Goal: Find specific page/section: Find specific page/section

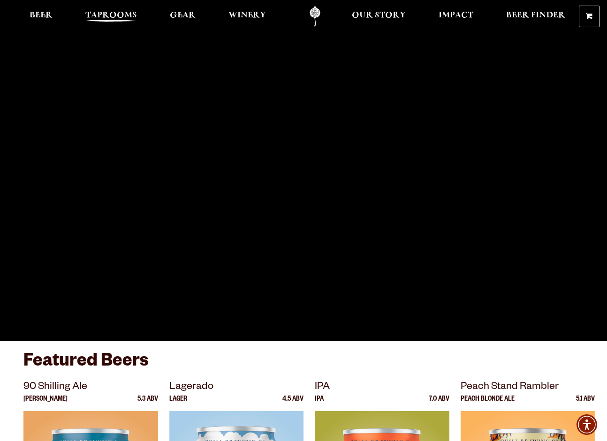
click at [95, 14] on span "Taprooms" at bounding box center [111, 16] width 52 height 8
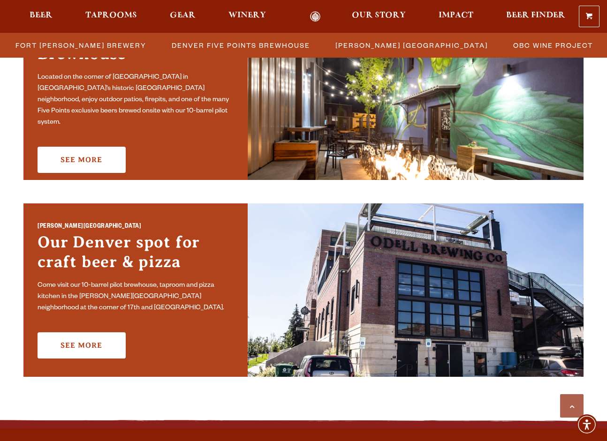
scroll to position [619, 0]
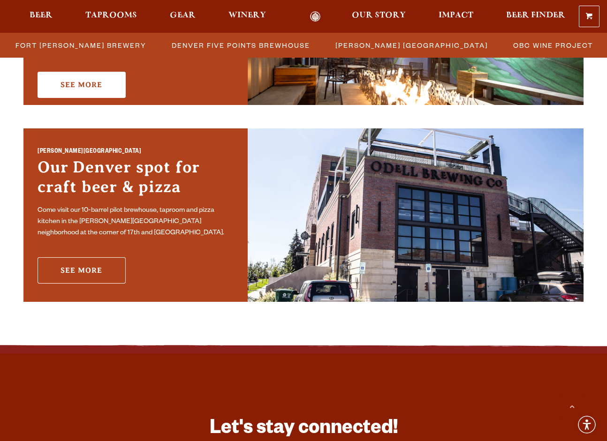
click at [83, 273] on link "See More" at bounding box center [82, 270] width 88 height 26
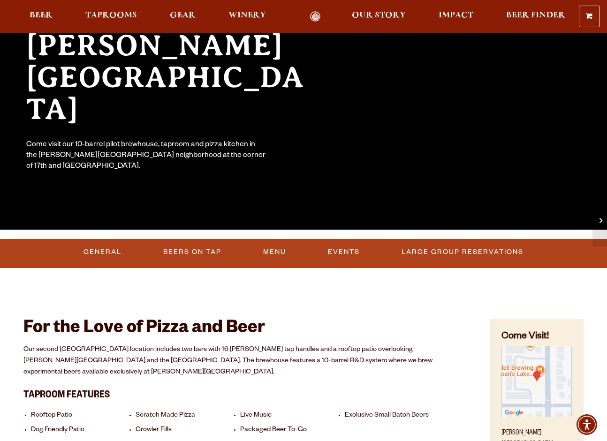
scroll to position [121, 0]
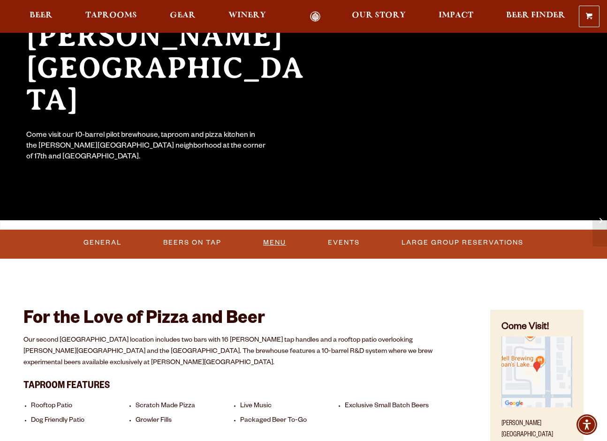
click at [273, 239] on link "Menu" at bounding box center [274, 243] width 30 height 22
